Goal: Transaction & Acquisition: Obtain resource

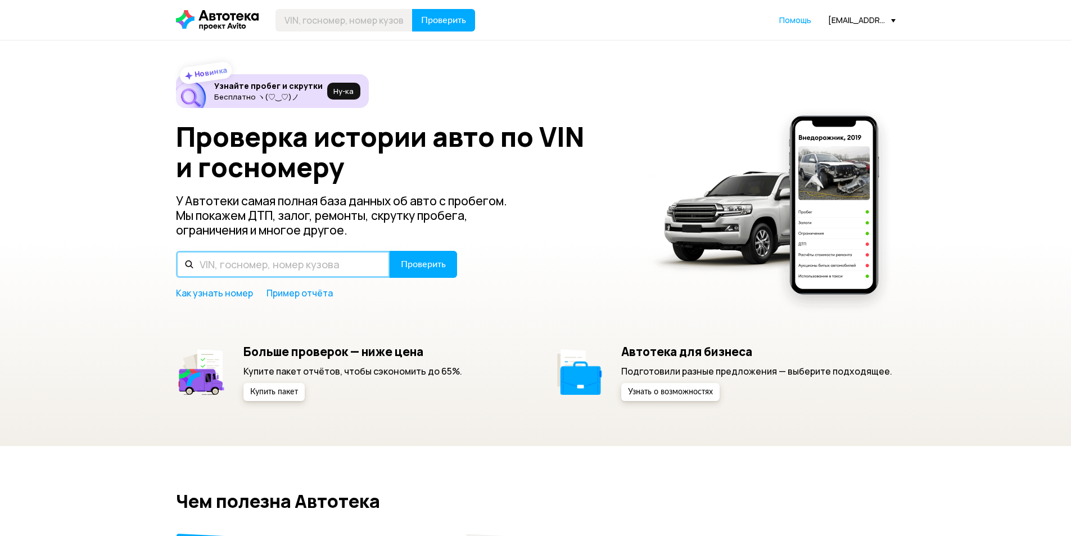
drag, startPoint x: 0, startPoint y: 0, endPoint x: 266, endPoint y: 252, distance: 366.7
click at [266, 252] on input "text" at bounding box center [283, 264] width 214 height 27
type input "Н184СЕ799"
click at [390, 251] on button "Проверить" at bounding box center [423, 264] width 67 height 27
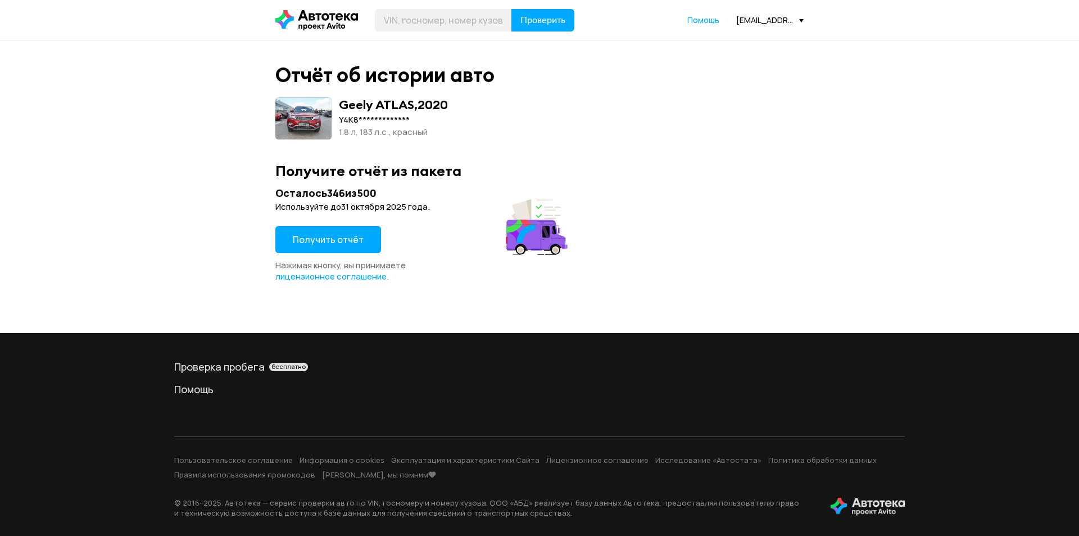
click at [336, 236] on span "Получить отчёт" at bounding box center [328, 239] width 71 height 12
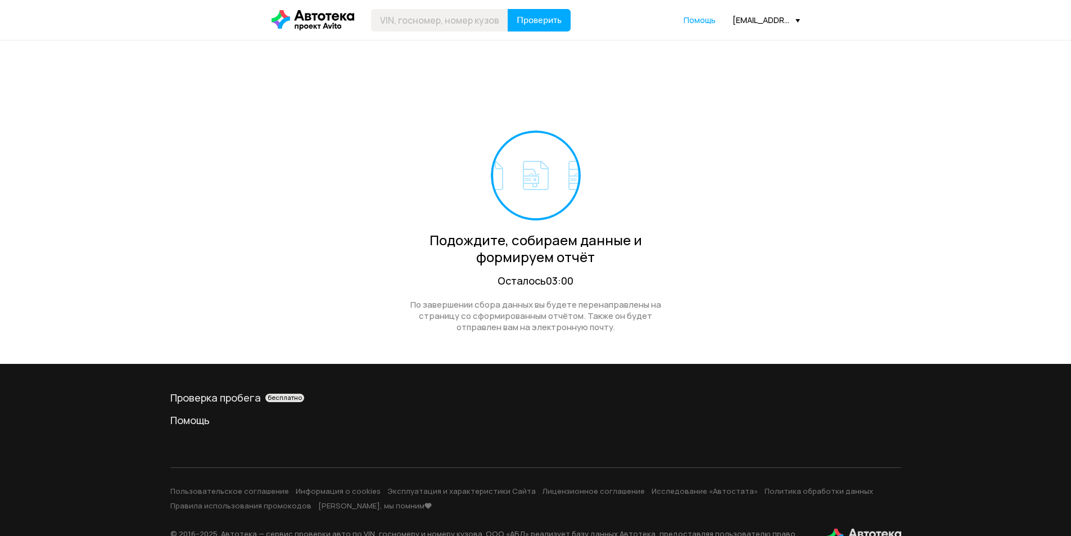
click at [772, 22] on div "[EMAIL_ADDRESS][DOMAIN_NAME]" at bounding box center [766, 20] width 67 height 11
click at [754, 43] on link "Отчёты" at bounding box center [743, 40] width 113 height 29
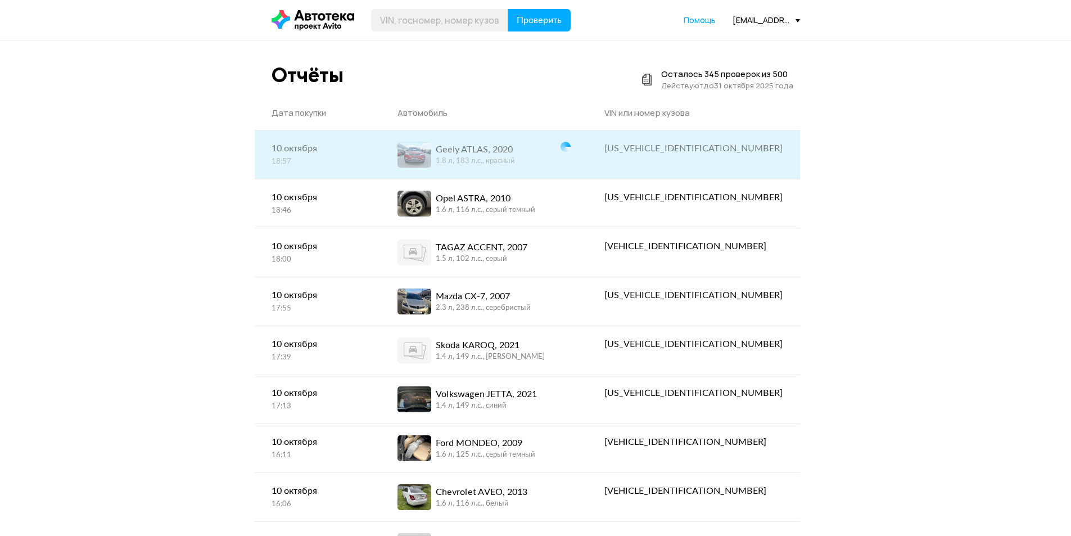
click at [703, 142] on div "[US_VEHICLE_IDENTIFICATION_NUMBER]" at bounding box center [693, 148] width 178 height 13
copy div "[US_VEHICLE_IDENTIFICATION_NUMBER]"
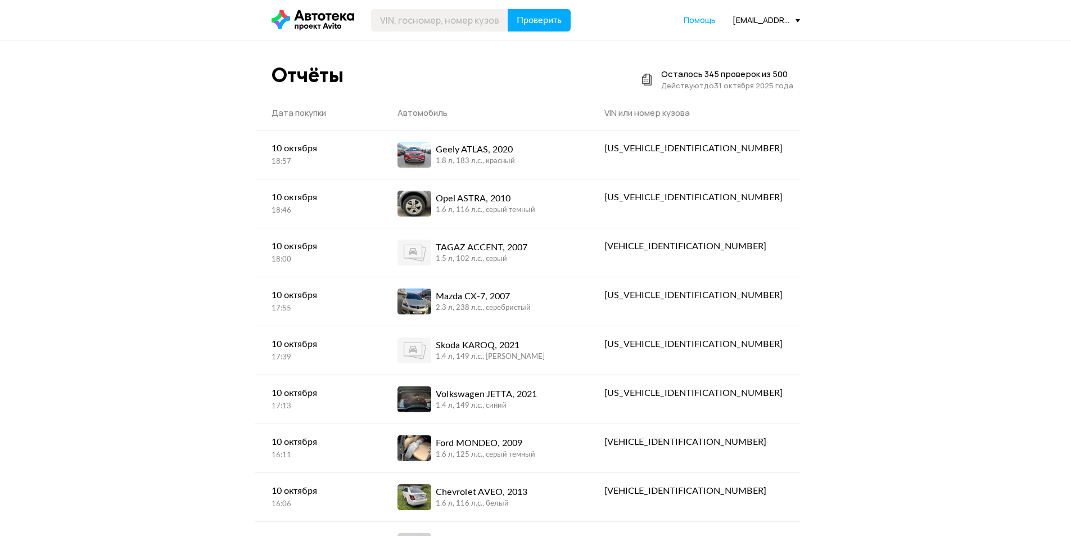
click at [571, 153] on div "Geely ATLAS, 2020 1.8 л, 183 л.c., красный" at bounding box center [483, 155] width 173 height 26
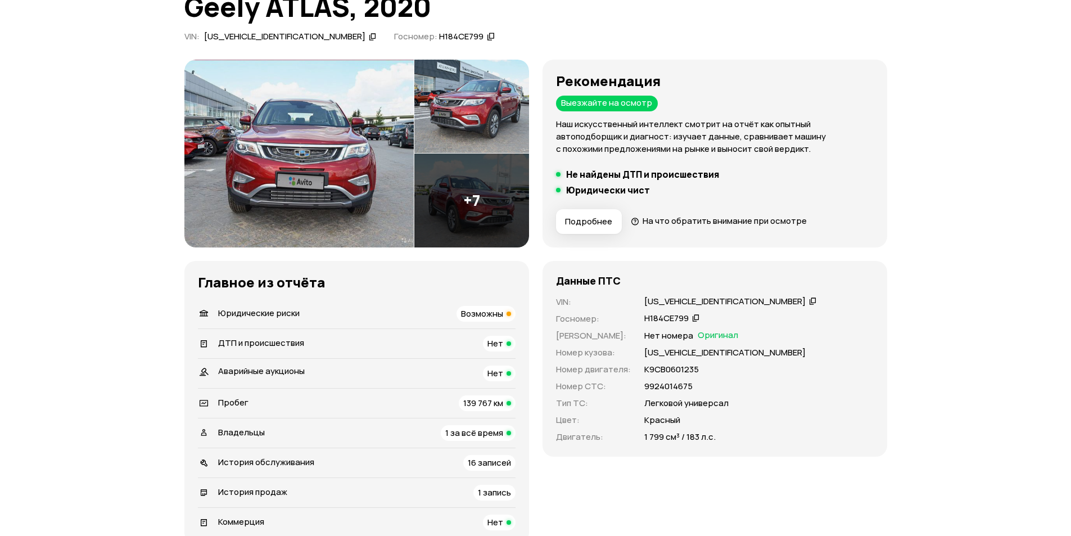
scroll to position [225, 0]
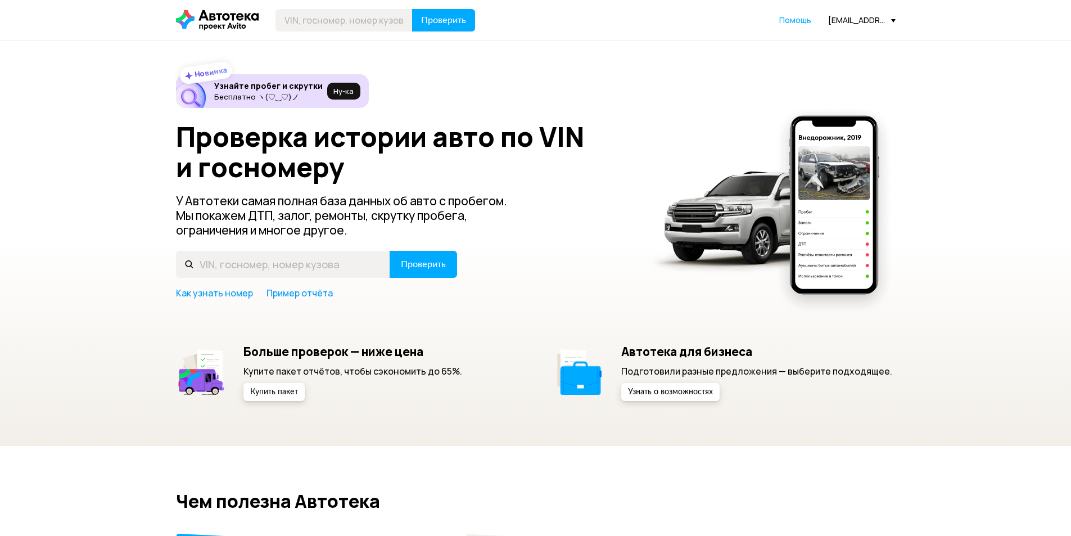
click at [861, 14] on div "Проверить Помощь seliverstov.s@favorit-motors.ru" at bounding box center [535, 20] width 731 height 22
click at [853, 22] on div "[EMAIL_ADDRESS][DOMAIN_NAME]" at bounding box center [861, 20] width 67 height 11
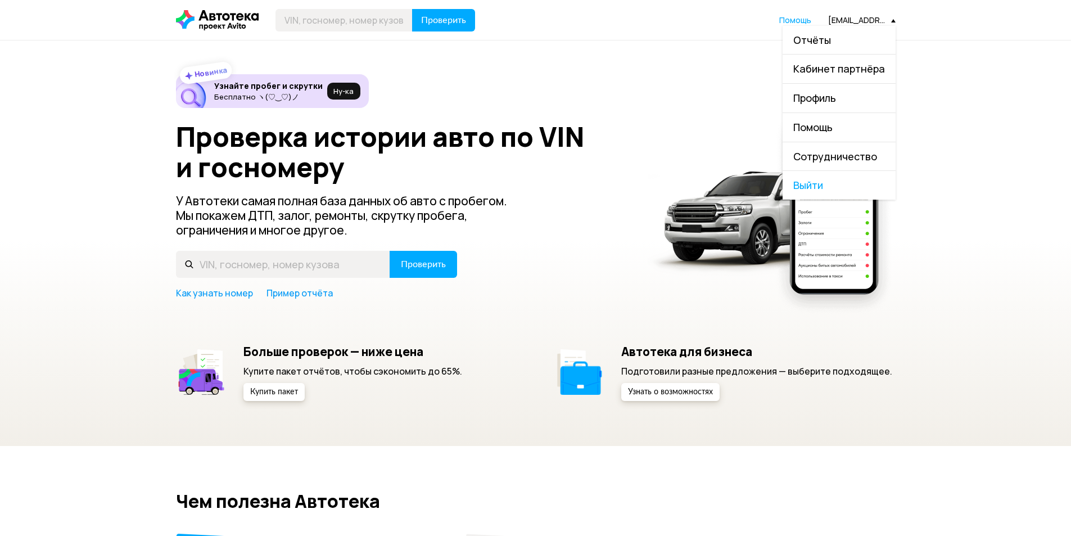
click at [845, 41] on link "Отчёты" at bounding box center [839, 40] width 113 height 29
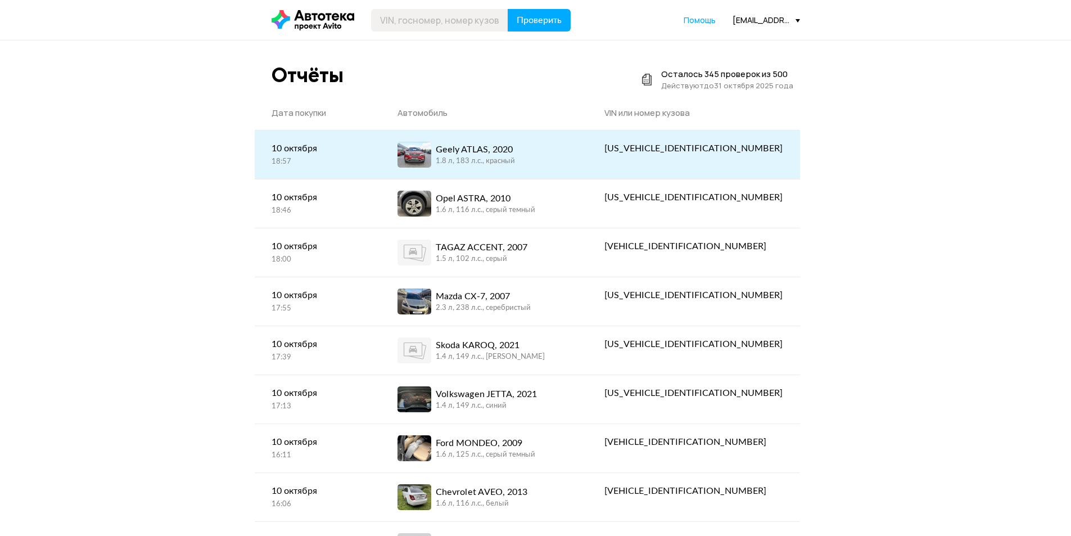
click at [571, 144] on div "Geely ATLAS, 2020 1.8 л, 183 л.c., красный" at bounding box center [483, 155] width 173 height 26
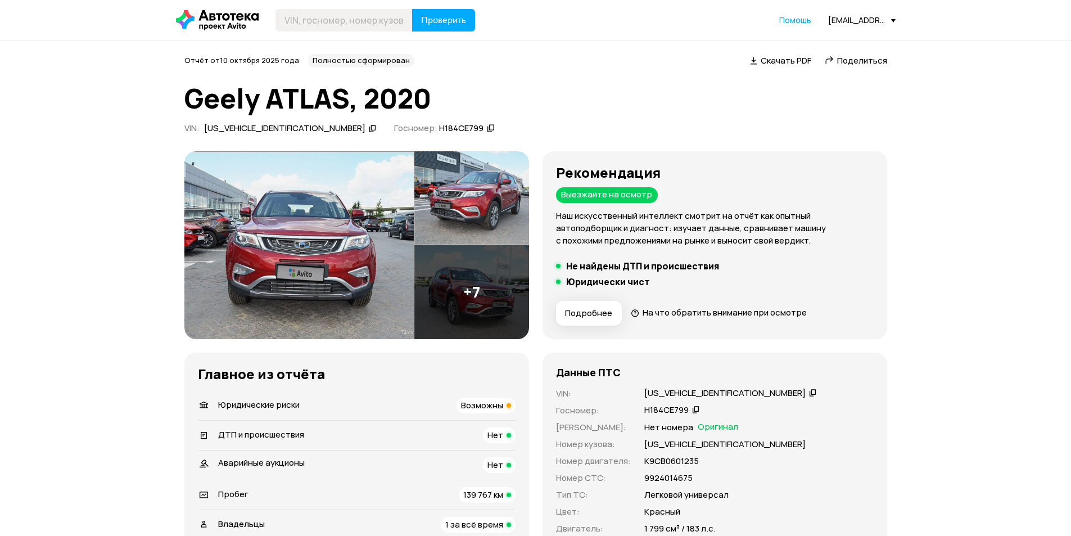
click at [290, 213] on img at bounding box center [298, 245] width 229 height 188
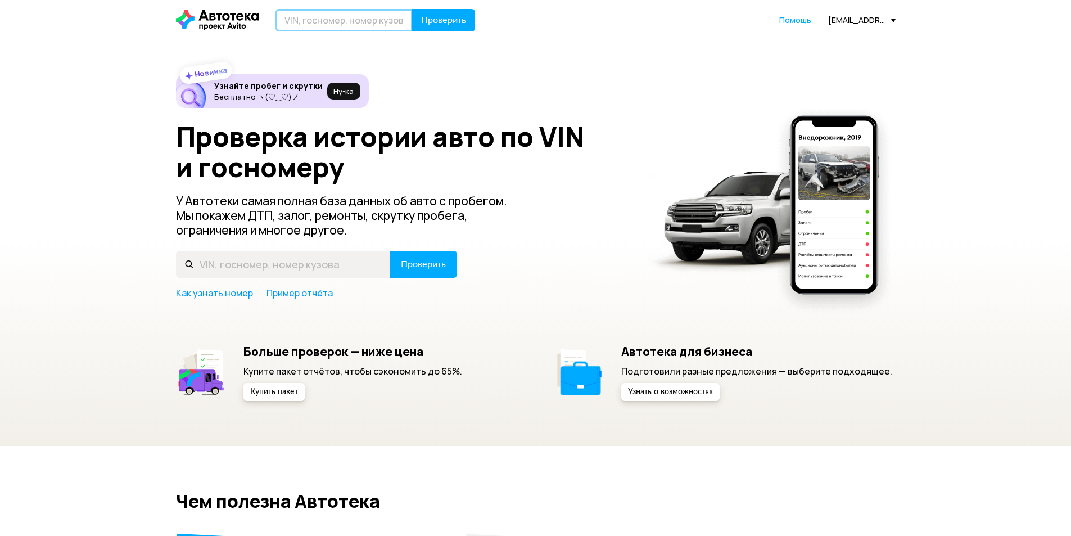
click at [336, 20] on input "text" at bounding box center [343, 20] width 137 height 22
type input "F"
type input "А606НТ123"
click at [412, 9] on button "Проверить" at bounding box center [443, 20] width 63 height 22
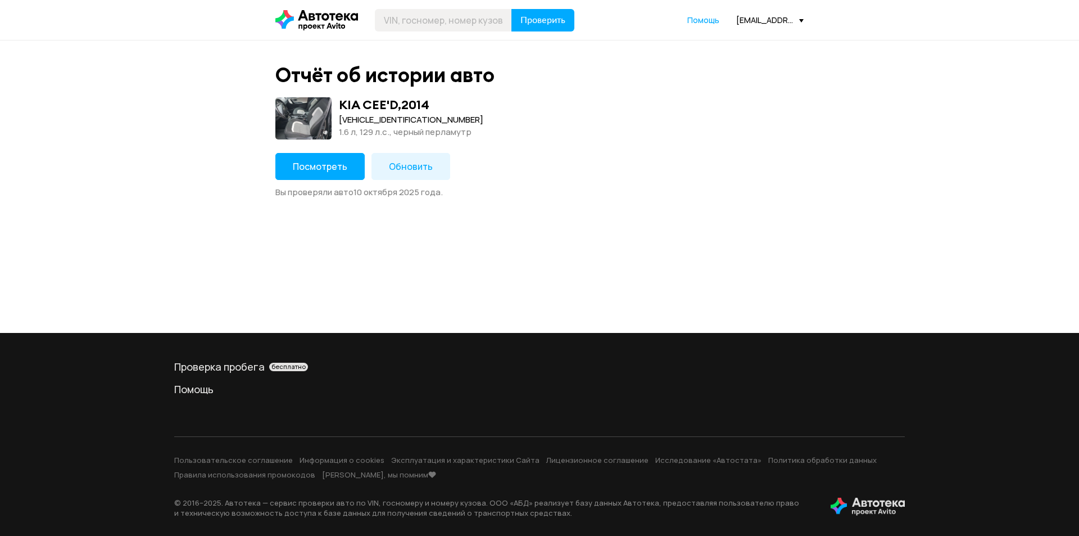
click at [345, 170] on button "Посмотреть" at bounding box center [319, 166] width 89 height 27
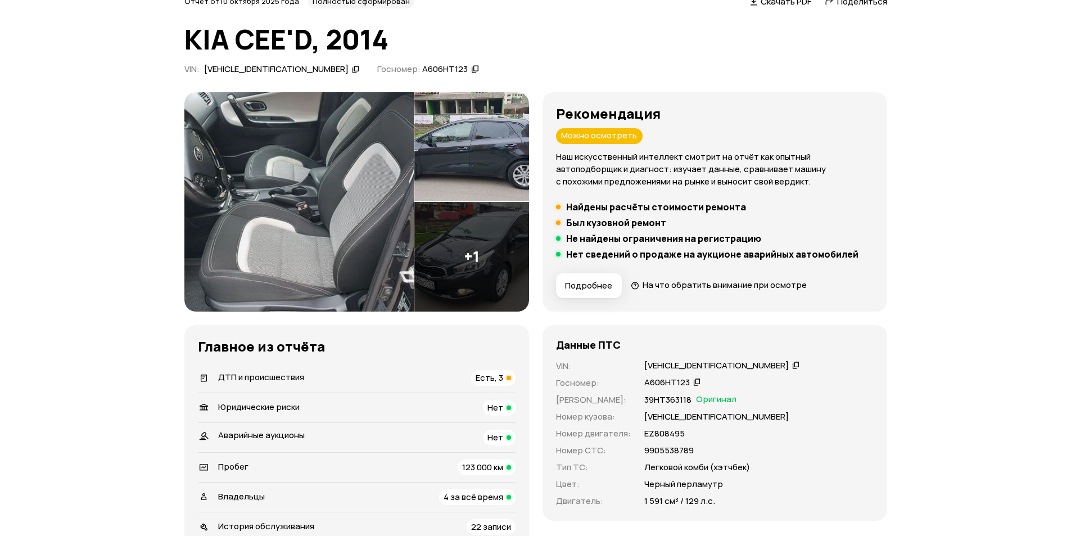
scroll to position [112, 0]
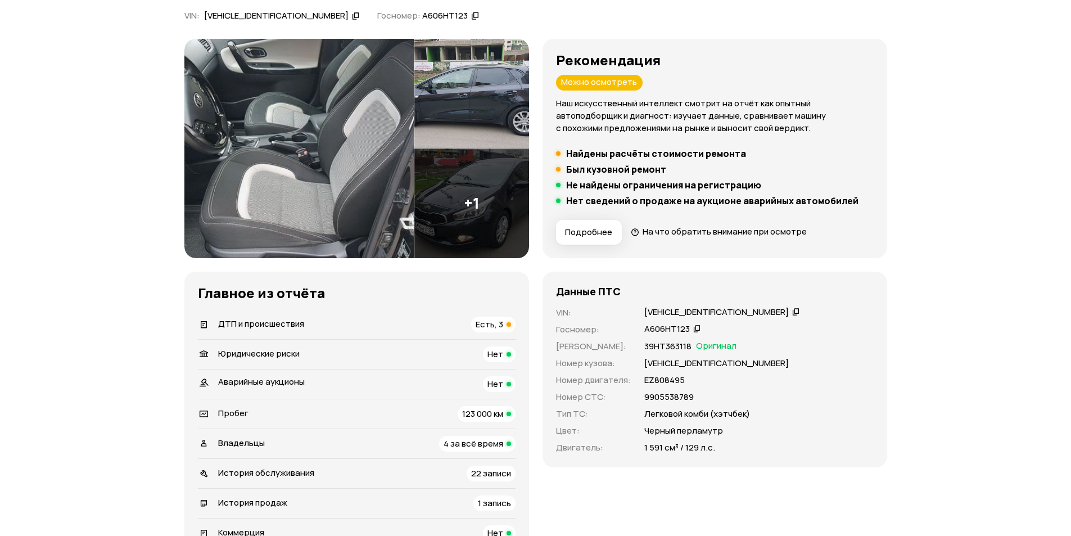
click at [670, 315] on div "[VEHICLE_IDENTIFICATION_NUMBER]" at bounding box center [716, 312] width 144 height 12
click at [655, 332] on div "А606НТ123" at bounding box center [667, 329] width 46 height 12
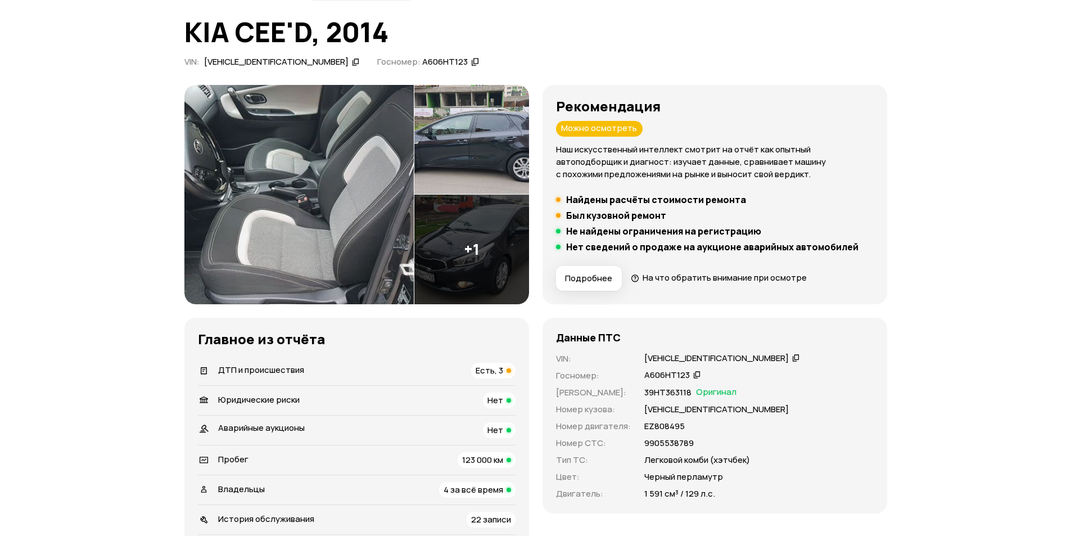
scroll to position [169, 0]
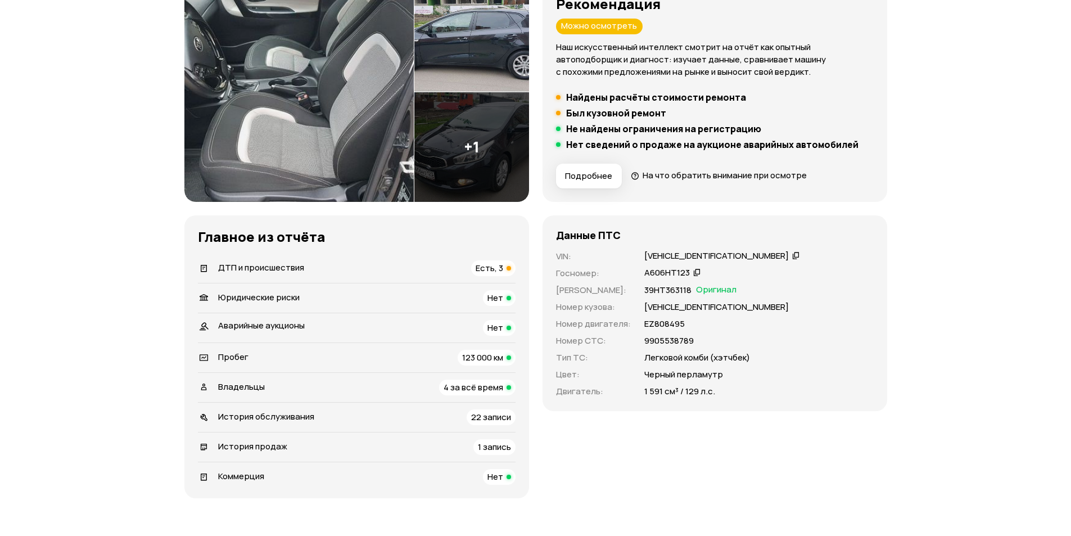
click at [500, 385] on span "4 за всё время" at bounding box center [474, 387] width 60 height 12
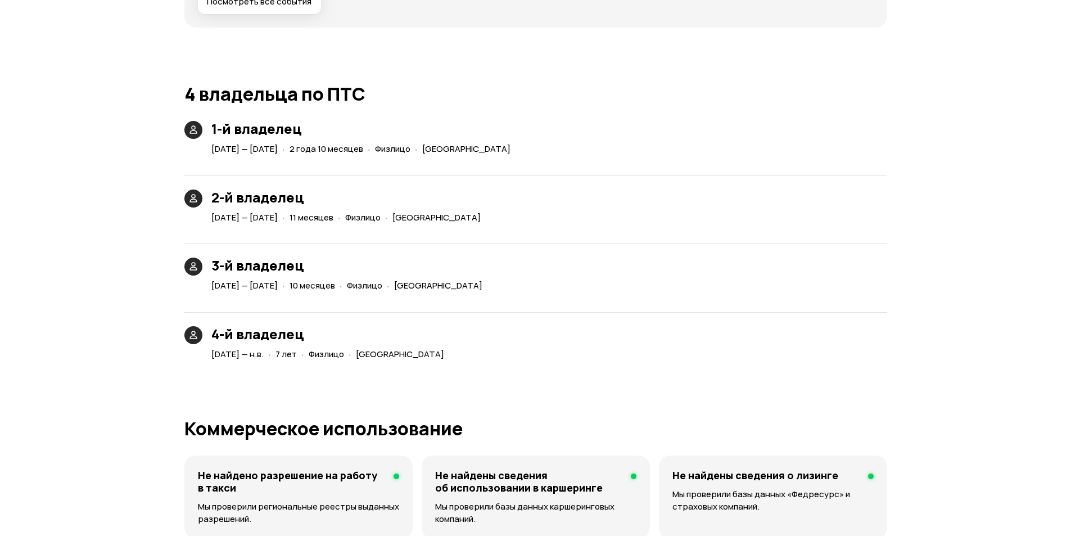
scroll to position [2574, 0]
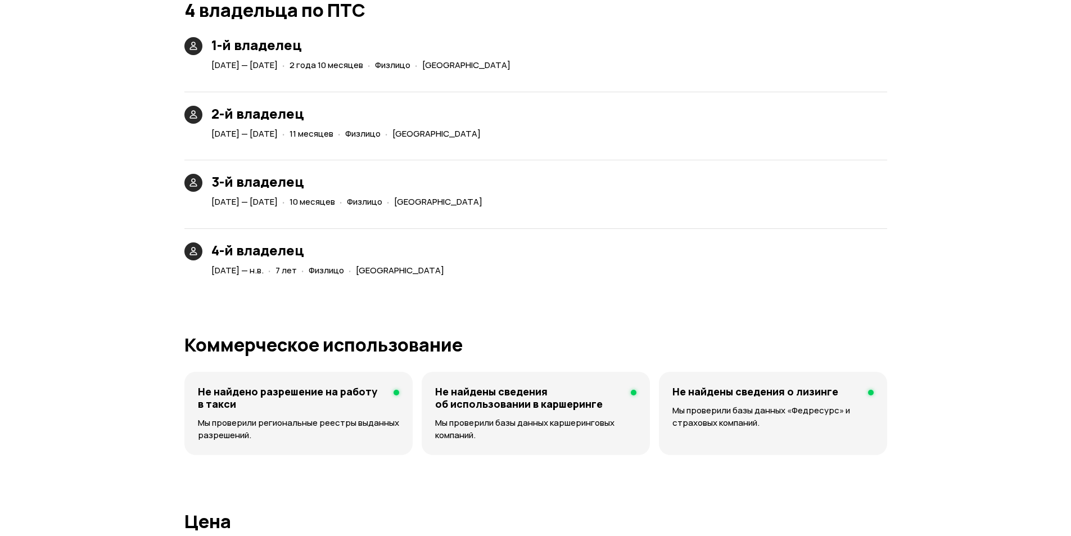
drag, startPoint x: 1, startPoint y: 374, endPoint x: 45, endPoint y: 219, distance: 161.4
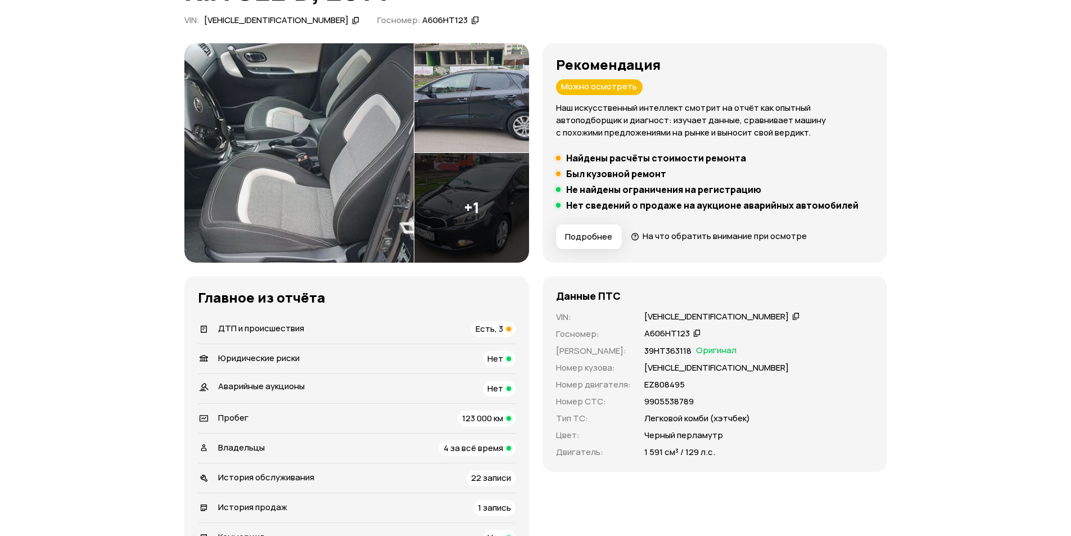
scroll to position [225, 0]
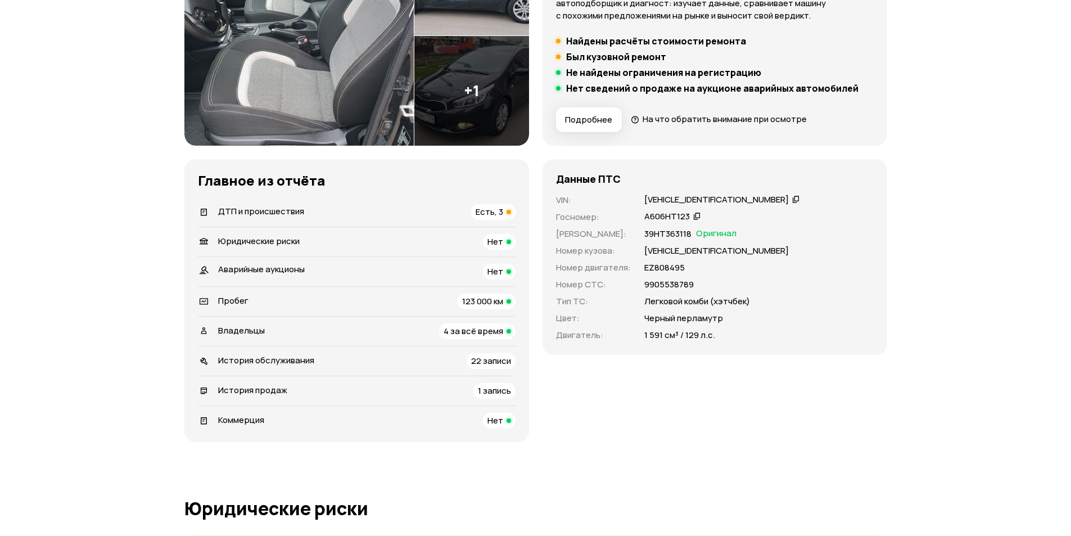
click at [661, 219] on div "А606НТ123" at bounding box center [667, 217] width 46 height 12
click at [674, 191] on div "Данные ПТС VIN : [VEHICLE_IDENTIFICATION_NUMBER]   Госномер : А606НТ123   Номер…" at bounding box center [715, 257] width 345 height 196
click at [672, 198] on div "[VEHICLE_IDENTIFICATION_NUMBER]" at bounding box center [716, 200] width 144 height 12
